Goal: Task Accomplishment & Management: Manage account settings

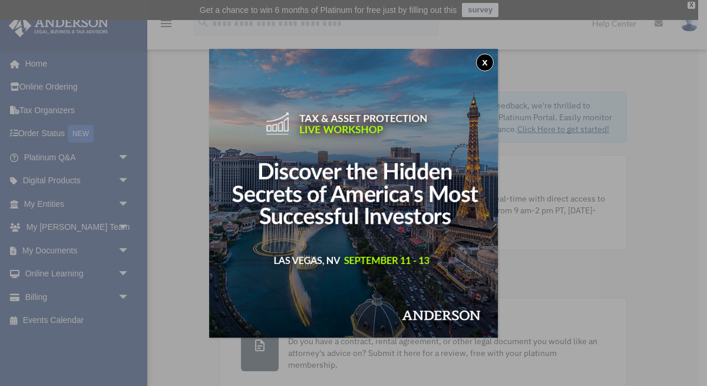
click at [488, 58] on button "x" at bounding box center [485, 63] width 18 height 18
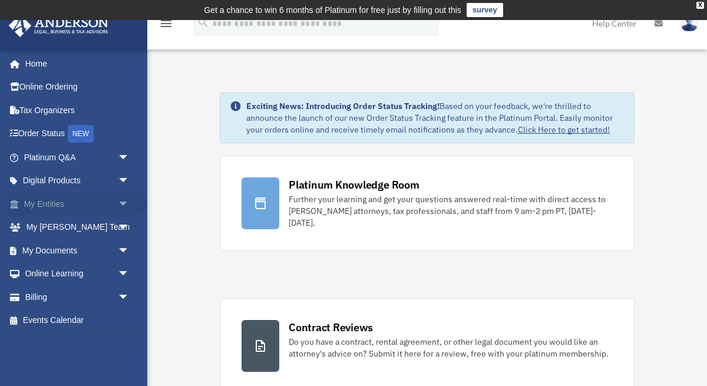
click at [102, 204] on link "My Entities arrow_drop_down" at bounding box center [77, 204] width 139 height 24
click at [60, 137] on link "Order Status NEW" at bounding box center [77, 134] width 139 height 24
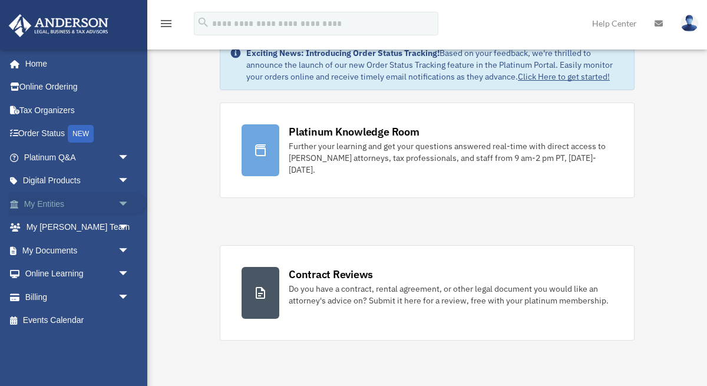
scroll to position [53, 0]
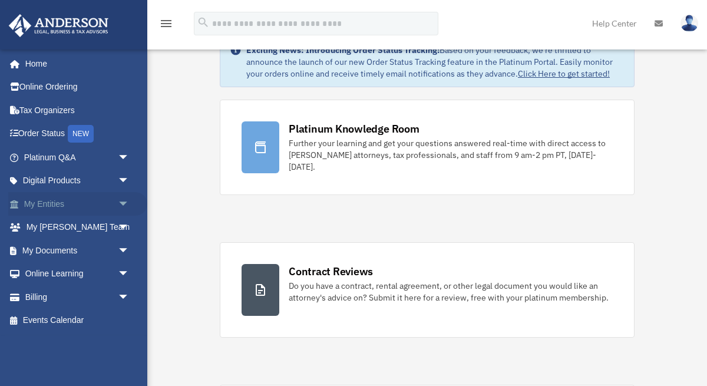
click at [82, 201] on link "My Entities arrow_drop_down" at bounding box center [77, 204] width 139 height 24
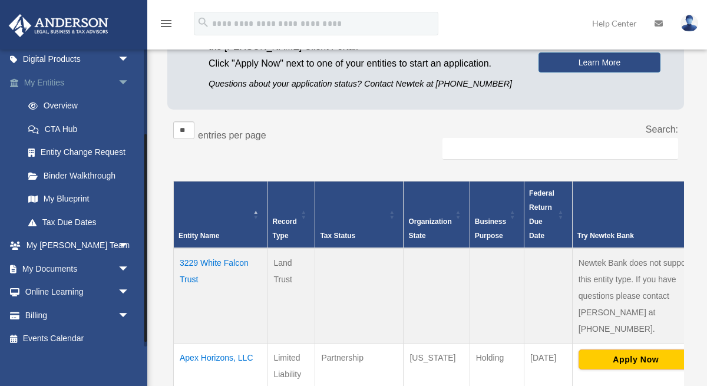
scroll to position [128, 0]
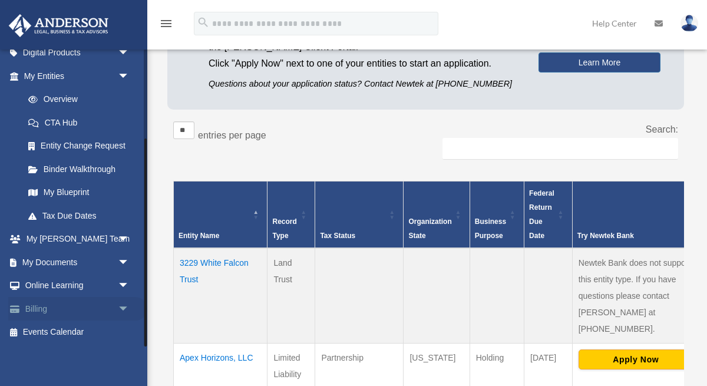
click at [94, 312] on link "Billing arrow_drop_down" at bounding box center [77, 309] width 139 height 24
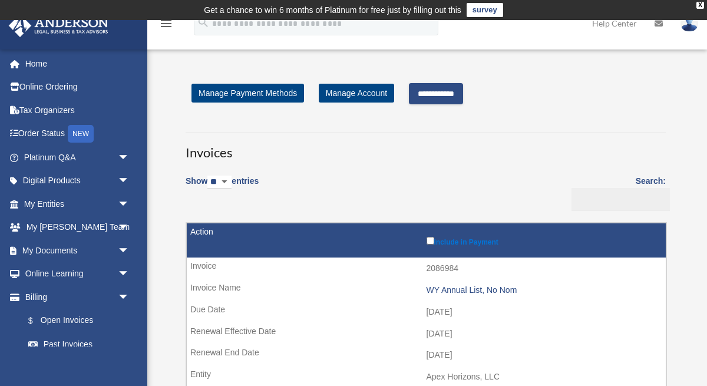
click at [438, 100] on input "**********" at bounding box center [436, 93] width 54 height 21
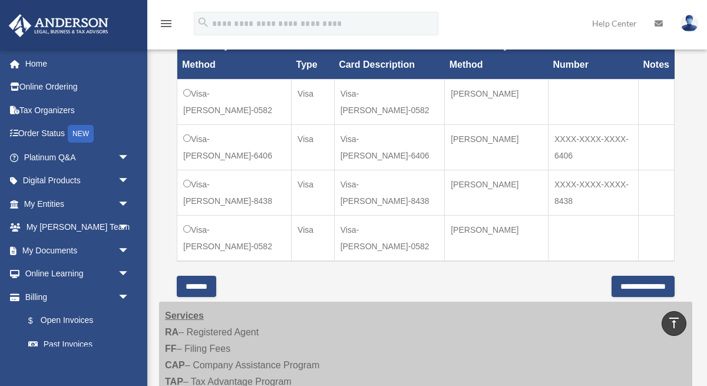
scroll to position [376, 0]
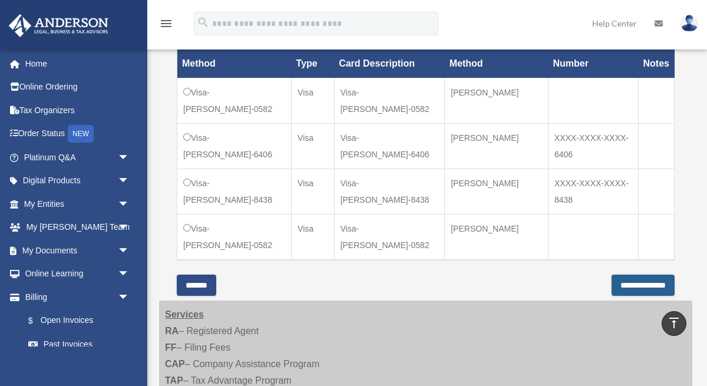
click at [627, 284] on input "**********" at bounding box center [642, 284] width 63 height 21
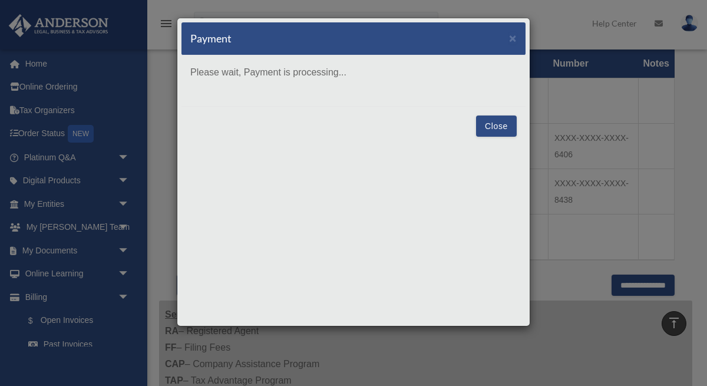
click at [444, 150] on div "Payment × Please wait, Payment is processing... Close" at bounding box center [353, 172] width 353 height 309
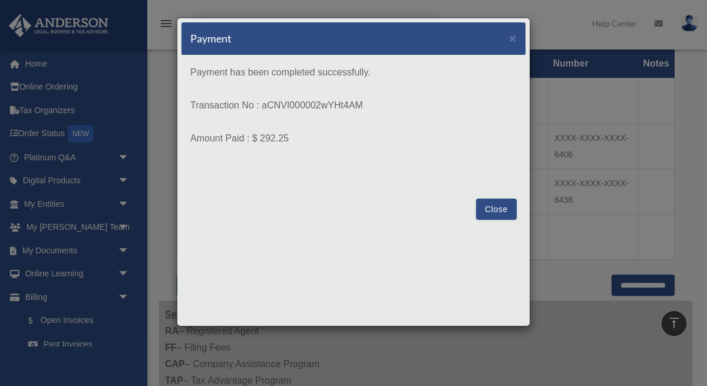
click at [481, 205] on button "Close" at bounding box center [496, 208] width 41 height 21
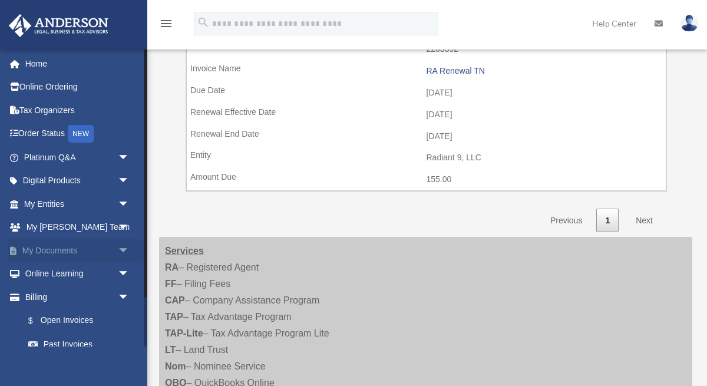
click at [81, 251] on link "My Documents arrow_drop_down" at bounding box center [77, 251] width 139 height 24
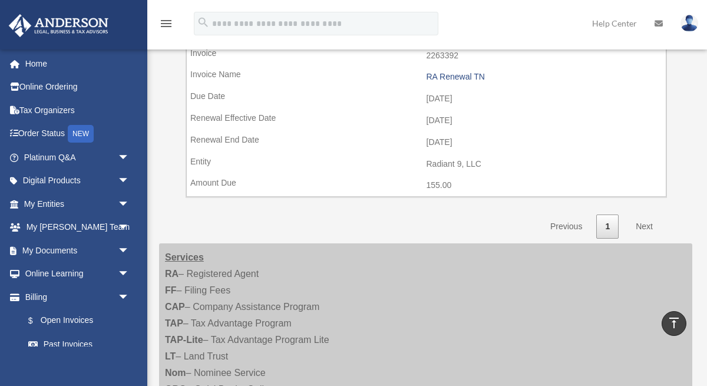
scroll to position [396, 0]
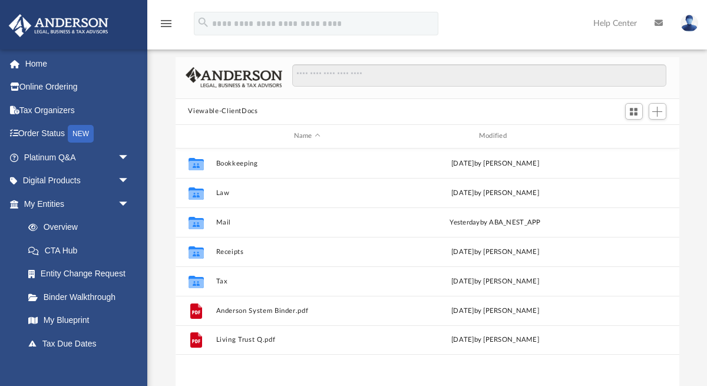
scroll to position [51, 0]
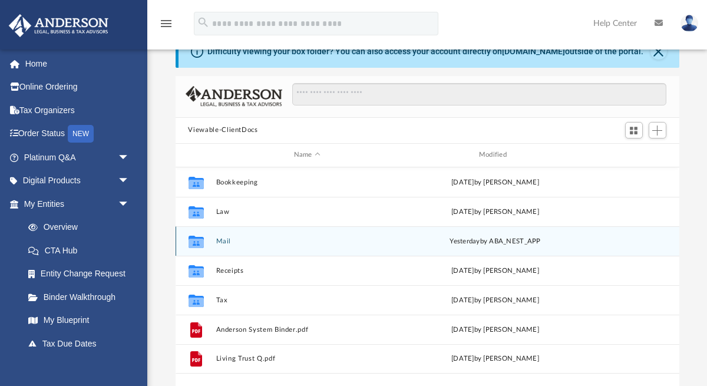
click at [241, 244] on div "Collaborated Folder Mail [DATE] by ABA_NEST_APP" at bounding box center [428, 240] width 504 height 29
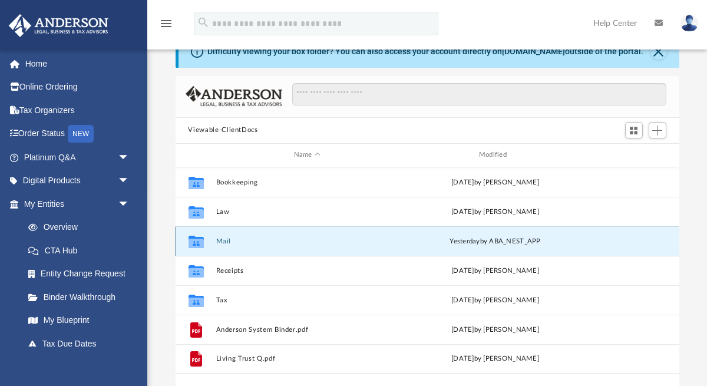
click at [228, 240] on button "Mail" at bounding box center [307, 241] width 183 height 8
click at [222, 239] on button "Mail" at bounding box center [307, 241] width 183 height 8
click at [200, 240] on icon "grid" at bounding box center [195, 242] width 15 height 9
click at [214, 243] on div "Collaborated Folder Mail [DATE] by ABA_NEST_APP" at bounding box center [428, 240] width 504 height 29
click at [227, 240] on button "Mail" at bounding box center [307, 241] width 183 height 8
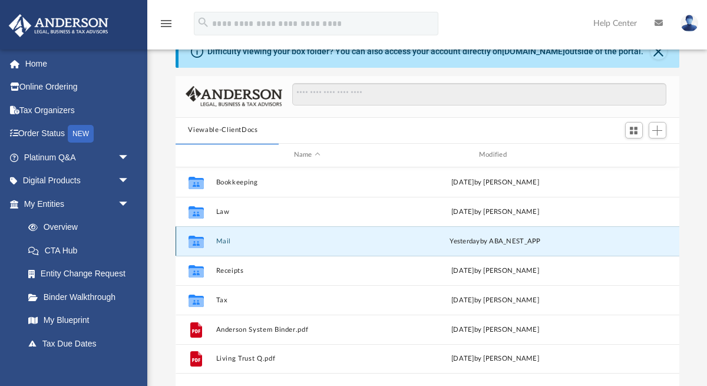
click at [227, 240] on button "Mail" at bounding box center [307, 241] width 183 height 8
click at [470, 242] on span "yesterday" at bounding box center [464, 240] width 30 height 6
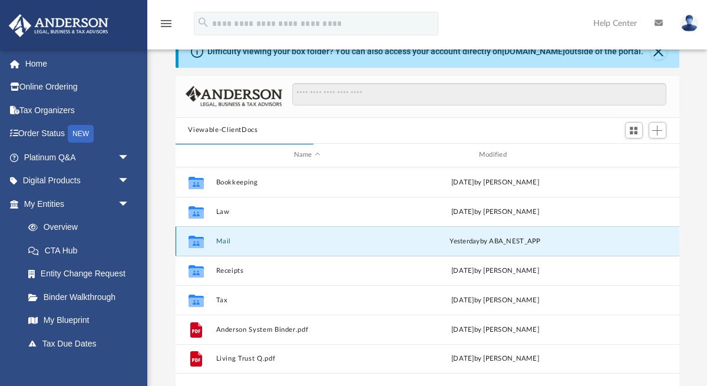
click at [222, 240] on button "Mail" at bounding box center [307, 241] width 183 height 8
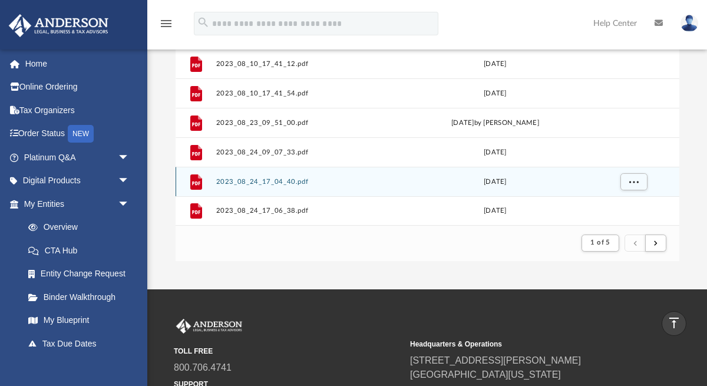
scroll to position [187, 0]
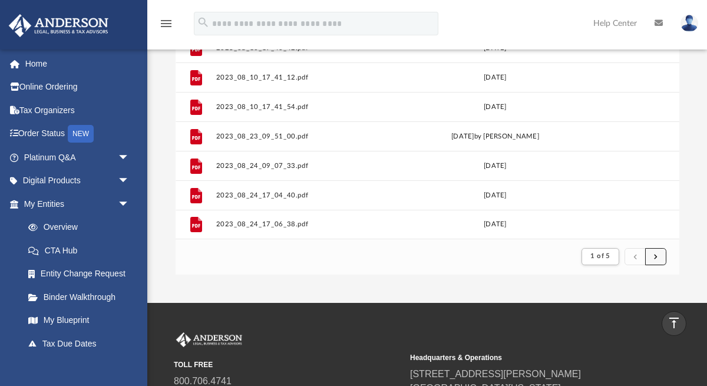
click at [655, 259] on span "submit" at bounding box center [656, 256] width 4 height 6
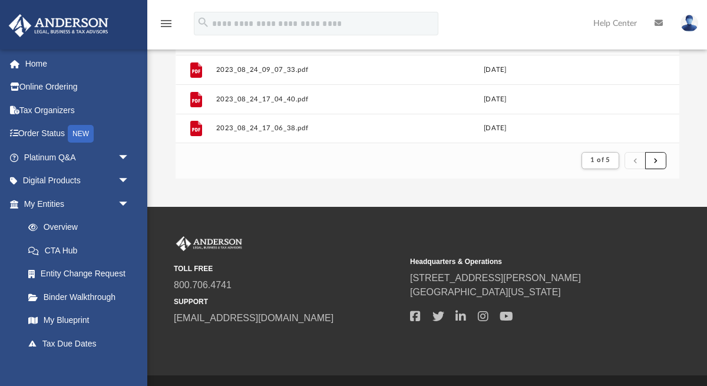
scroll to position [314, 0]
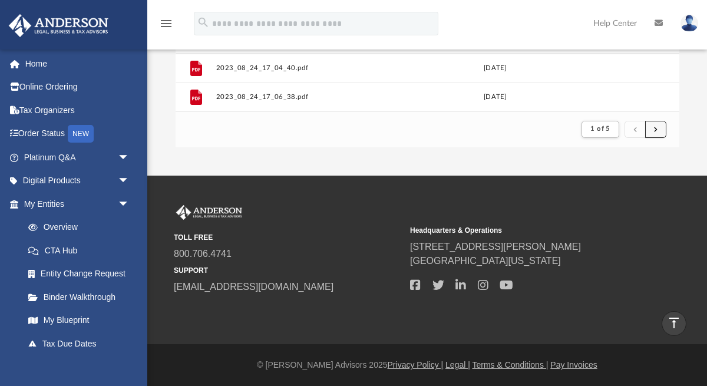
click at [657, 130] on button "submit" at bounding box center [655, 129] width 21 height 17
click at [660, 128] on button "submit" at bounding box center [655, 129] width 21 height 17
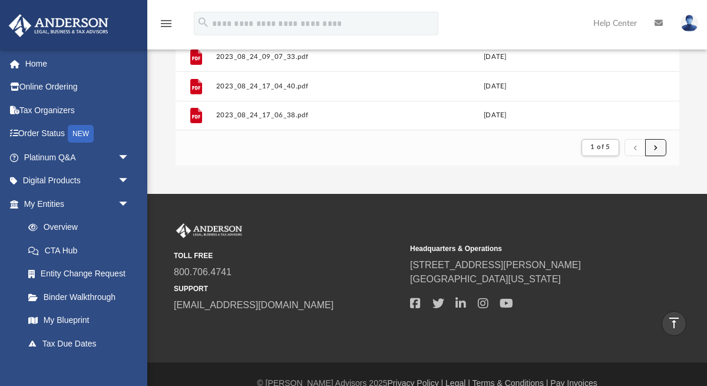
click at [655, 147] on span "submit" at bounding box center [656, 147] width 4 height 6
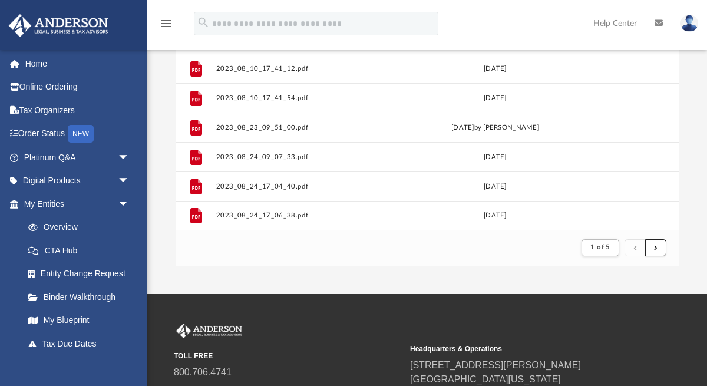
scroll to position [197, 0]
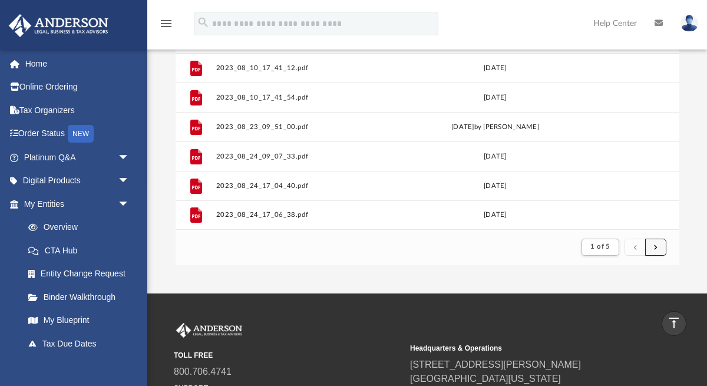
click at [654, 249] on span "submit" at bounding box center [656, 246] width 4 height 6
click at [613, 250] on button "1 of 5" at bounding box center [599, 247] width 37 height 16
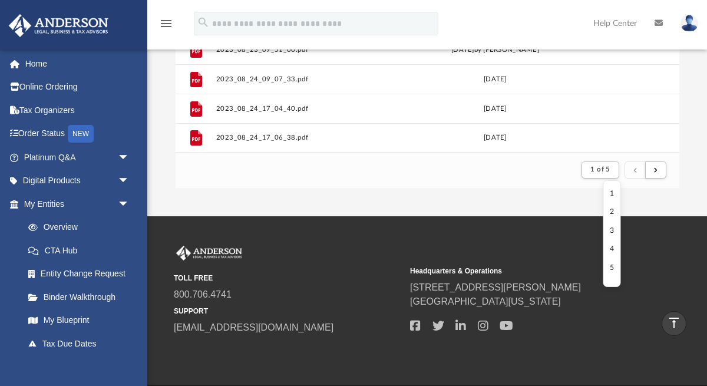
scroll to position [302, 0]
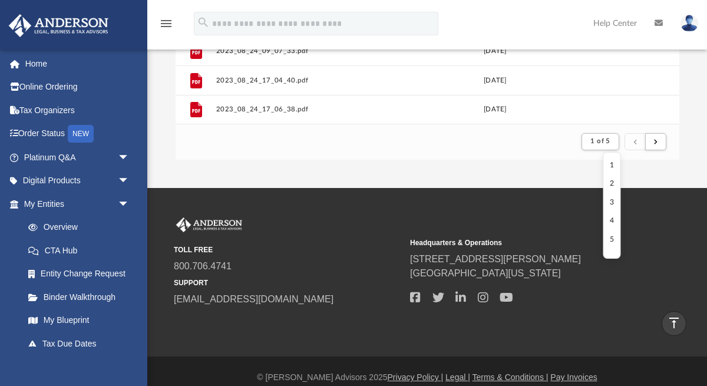
click at [611, 243] on li "5" at bounding box center [612, 239] width 4 height 12
click at [609, 144] on span "1 of 5" at bounding box center [599, 141] width 19 height 6
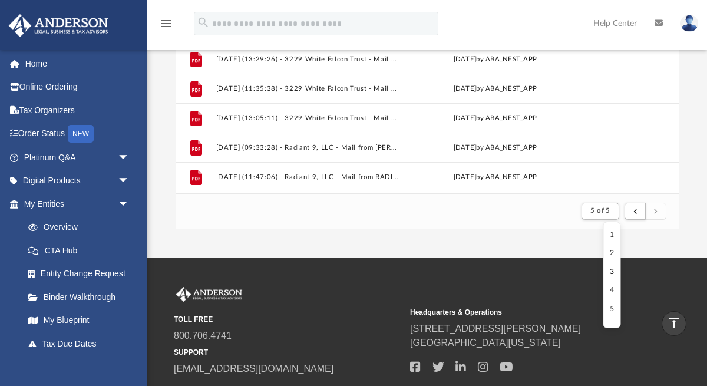
scroll to position [236, 0]
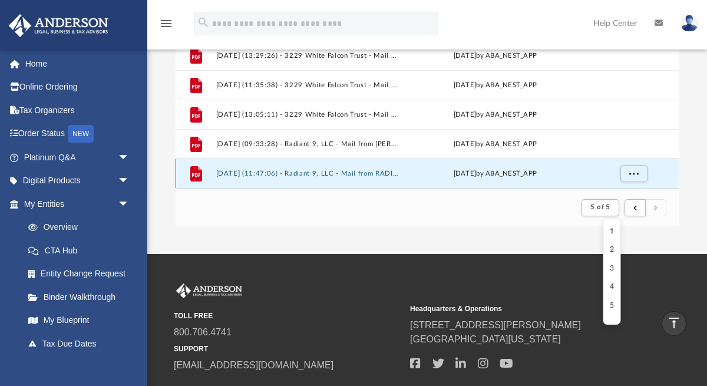
click at [362, 172] on button "[DATE] (11:47:06) - Radiant 9, LLC - Mail from RADIANT 9 LLC.pdf" at bounding box center [307, 173] width 183 height 8
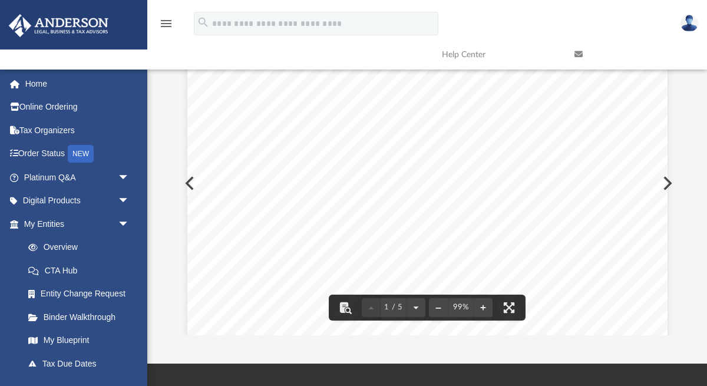
click at [666, 184] on div "Page 1" at bounding box center [427, 347] width 480 height 615
click at [667, 186] on div "Page 1" at bounding box center [427, 311] width 480 height 615
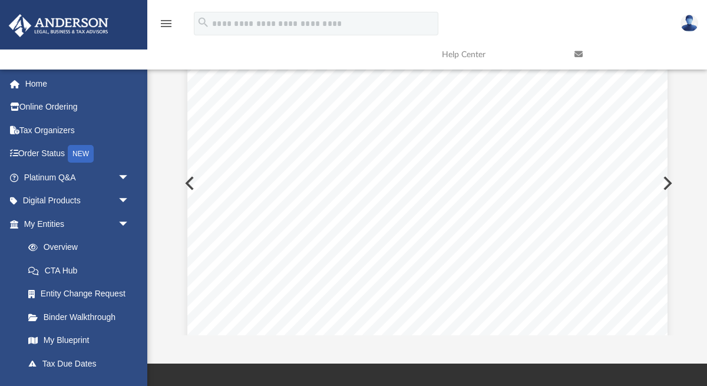
click at [667, 184] on button "Preview" at bounding box center [666, 183] width 26 height 33
click at [668, 184] on button "Preview" at bounding box center [666, 183] width 26 height 33
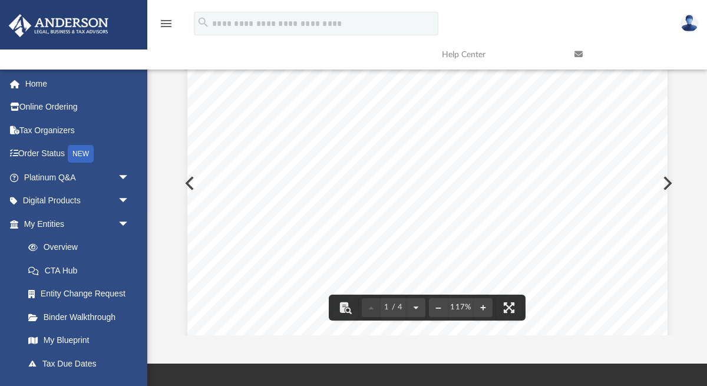
click at [185, 179] on button "Preview" at bounding box center [189, 183] width 26 height 33
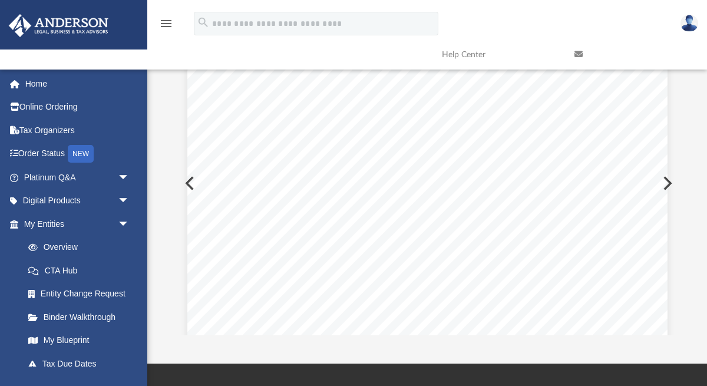
click at [670, 180] on button "Preview" at bounding box center [666, 183] width 26 height 33
click at [670, 181] on button "Preview" at bounding box center [666, 183] width 26 height 33
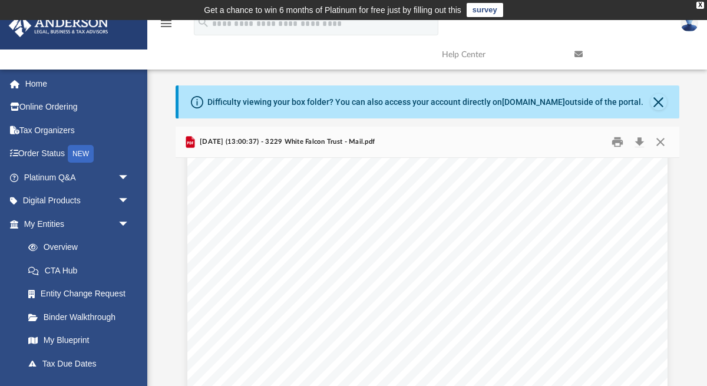
scroll to position [0, 0]
click at [665, 142] on button "Close" at bounding box center [660, 142] width 21 height 18
